Goal: Information Seeking & Learning: Learn about a topic

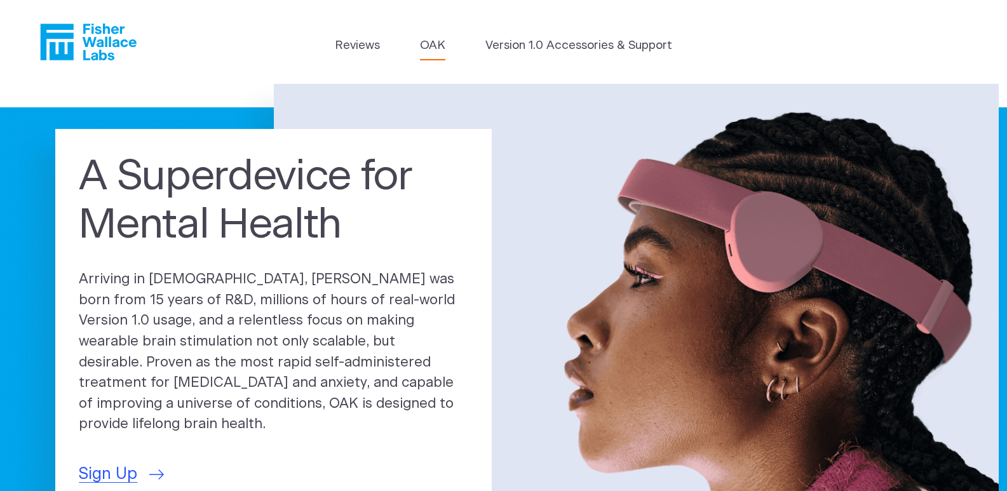
click at [441, 43] on link "OAK" at bounding box center [432, 46] width 25 height 18
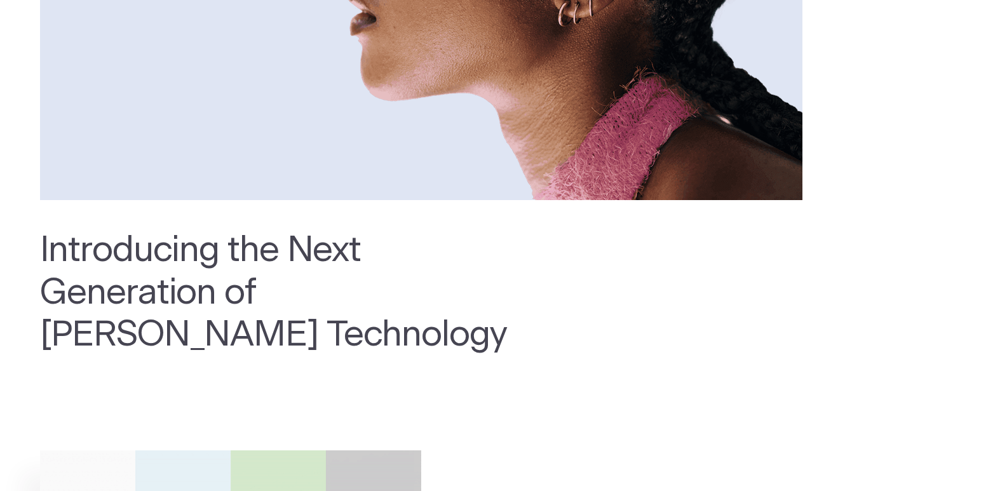
scroll to position [318, 0]
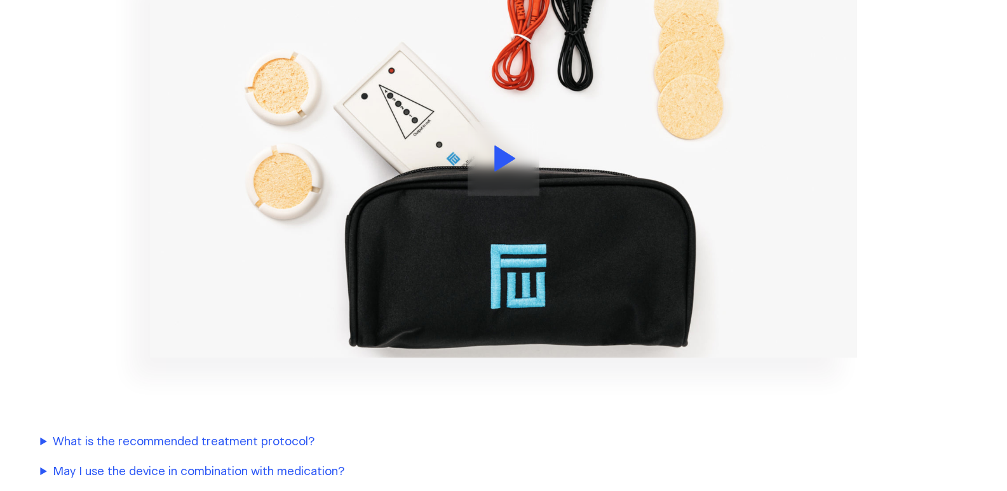
scroll to position [1906, 0]
